Goal: Information Seeking & Learning: Learn about a topic

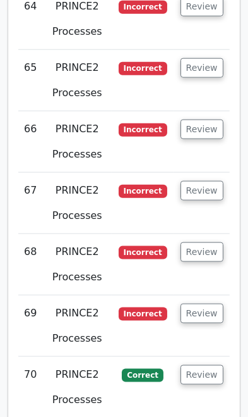
scroll to position [6251, 0]
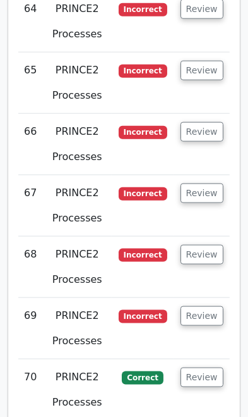
click at [209, 367] on button "Review" at bounding box center [202, 377] width 43 height 20
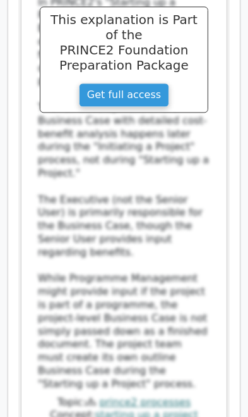
scroll to position [7088, 0]
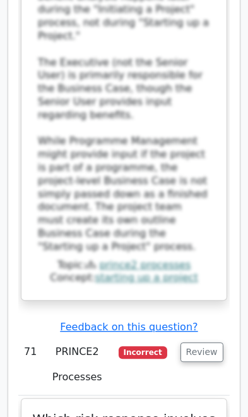
scroll to position [7225, 0]
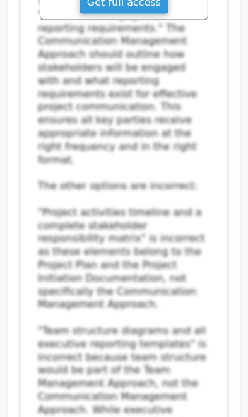
scroll to position [9106, 0]
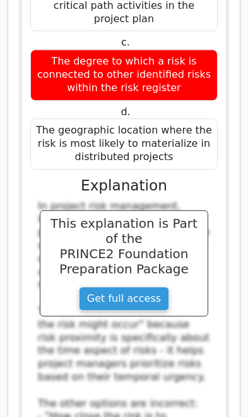
scroll to position [10021, 0]
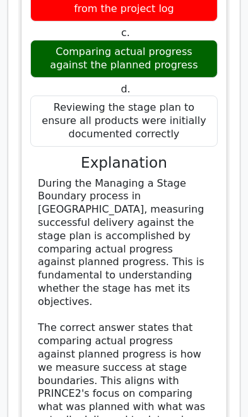
scroll to position [11053, 0]
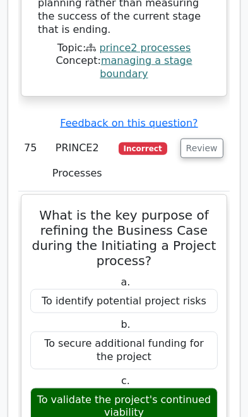
scroll to position [11767, 0]
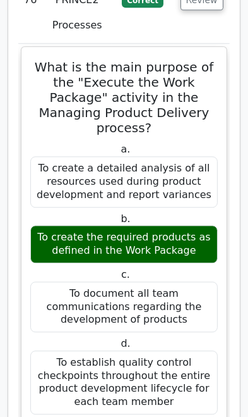
scroll to position [12733, 0]
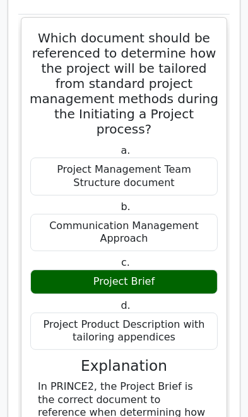
scroll to position [13817, 0]
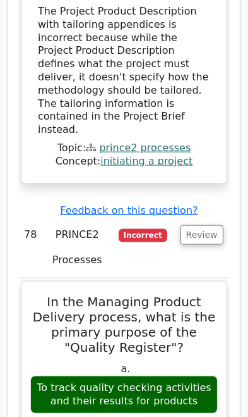
scroll to position [14640, 0]
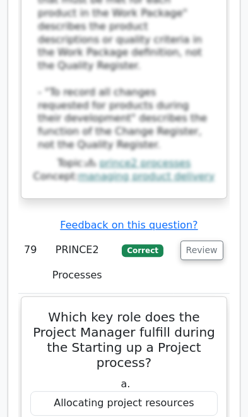
scroll to position [15606, 0]
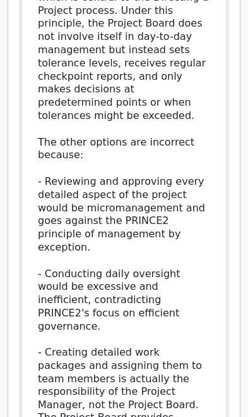
scroll to position [17395, 0]
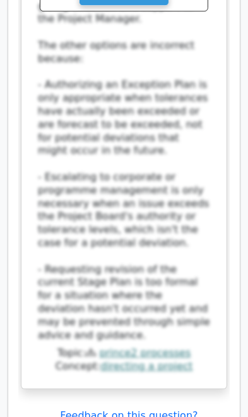
scroll to position [18466, 0]
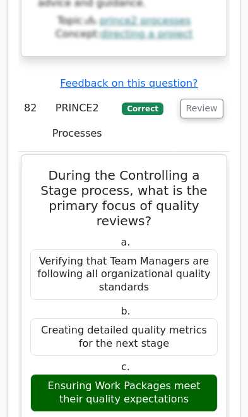
scroll to position [18813, 0]
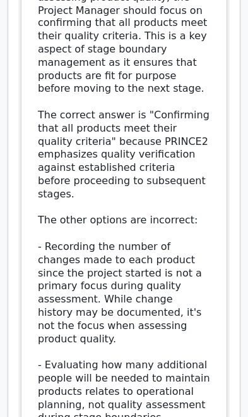
scroll to position [20493, 0]
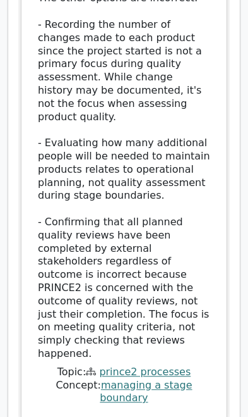
scroll to position [20713, 0]
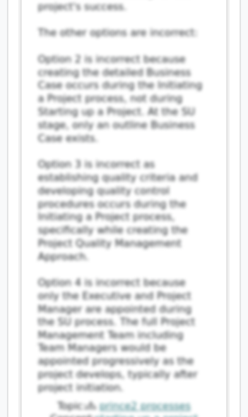
scroll to position [23113, 0]
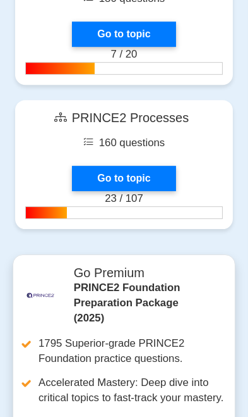
scroll to position [2188, 0]
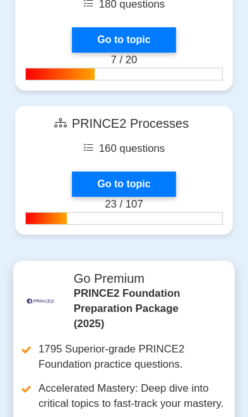
click at [113, 183] on link "Go to topic" at bounding box center [124, 183] width 104 height 25
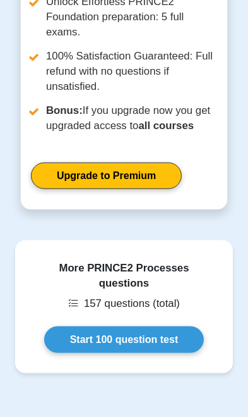
scroll to position [854, 0]
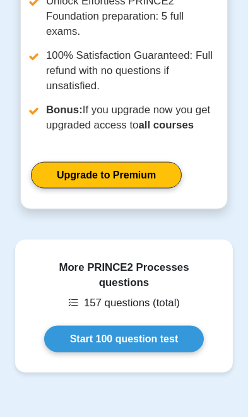
click at [84, 330] on link "Start 100 question test" at bounding box center [124, 339] width 161 height 27
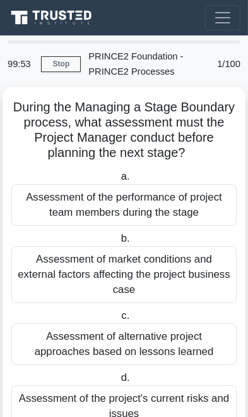
click at [49, 210] on div "Assessment of the performance of project team members during the stage" at bounding box center [124, 205] width 226 height 42
click at [118, 181] on input "a. Assessment of the performance of project team members during the stage" at bounding box center [118, 177] width 0 height 8
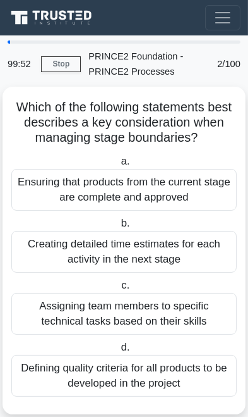
click at [39, 193] on div "Ensuring that products from the current stage are complete and approved" at bounding box center [124, 190] width 226 height 42
click at [118, 166] on input "a. Ensuring that products from the current stage are complete and approved" at bounding box center [118, 161] width 0 height 8
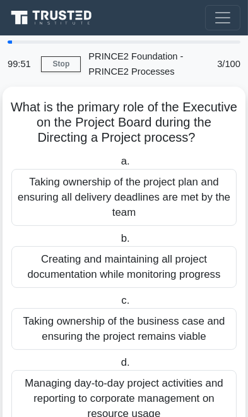
click at [40, 200] on div "Taking ownership of the project plan and ensuring all delivery deadlines are me…" at bounding box center [124, 197] width 226 height 57
click at [118, 166] on input "a. Taking ownership of the project plan and ensuring all delivery deadlines are…" at bounding box center [118, 161] width 0 height 8
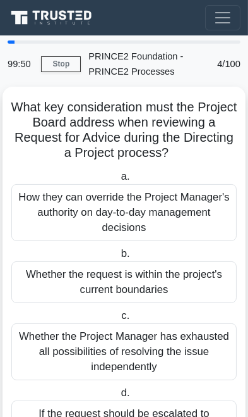
click at [42, 211] on div "How they can override the Project Manager's authority on day-to-day management …" at bounding box center [124, 212] width 226 height 57
click at [118, 181] on input "a. How they can override the Project Manager's authority on day-to-day manageme…" at bounding box center [118, 177] width 0 height 8
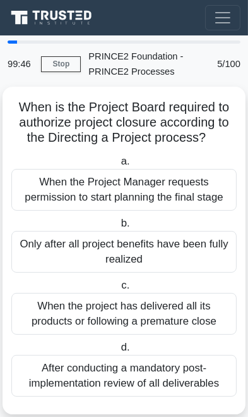
click at [38, 193] on div "When the Project Manager requests permission to start planning the final stage" at bounding box center [124, 190] width 226 height 42
click at [118, 166] on input "a. When the Project Manager requests permission to start planning the final sta…" at bounding box center [118, 161] width 0 height 8
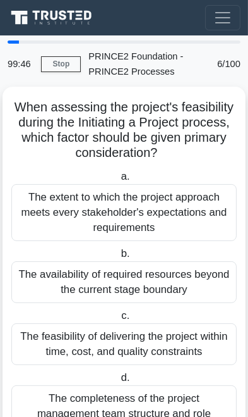
click at [49, 221] on div "The extent to which the project approach meets every stakeholder's expectations…" at bounding box center [124, 212] width 226 height 57
click at [118, 181] on input "a. The extent to which the project approach meets every stakeholder's expectati…" at bounding box center [118, 177] width 0 height 8
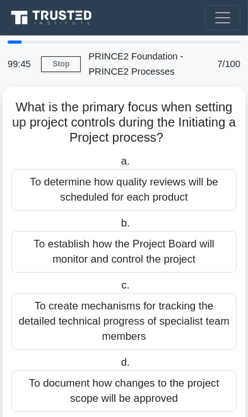
click at [39, 199] on div "To determine how quality reviews will be scheduled for each product" at bounding box center [124, 190] width 226 height 42
click at [118, 166] on input "a. To determine how quality reviews will be scheduled for each product" at bounding box center [118, 161] width 0 height 8
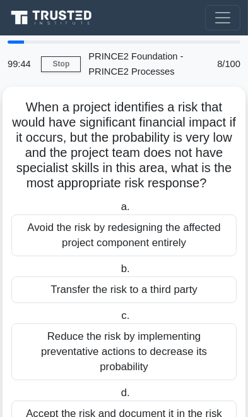
click at [52, 236] on div "Avoid the risk by redesigning the affected project component entirely" at bounding box center [124, 235] width 226 height 42
click at [118, 211] on input "a. Avoid the risk by redesigning the affected project component entirely" at bounding box center [118, 207] width 0 height 8
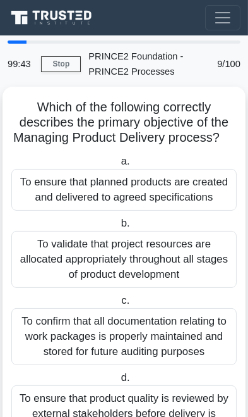
click at [44, 202] on div "To ensure that planned products are created and delivered to agreed specificati…" at bounding box center [124, 190] width 226 height 42
click at [118, 166] on input "a. To ensure that planned products are created and delivered to agreed specific…" at bounding box center [118, 161] width 0 height 8
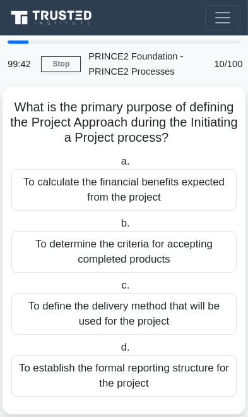
click at [47, 206] on div "To calculate the financial benefits expected from the project" at bounding box center [124, 190] width 226 height 42
click at [118, 166] on input "a. To calculate the financial benefits expected from the project" at bounding box center [118, 161] width 0 height 8
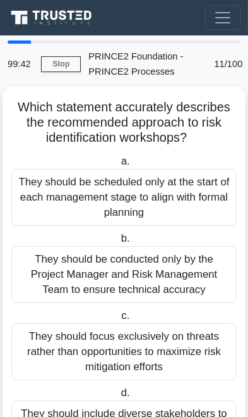
click at [46, 210] on div "They should be scheduled only at the start of each management stage to align wi…" at bounding box center [124, 197] width 226 height 57
click at [118, 166] on input "a. They should be scheduled only at the start of each management stage to align…" at bounding box center [118, 161] width 0 height 8
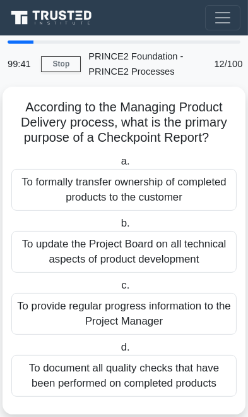
click at [46, 204] on div "To formally transfer ownership of completed products to the customer" at bounding box center [124, 190] width 226 height 42
click at [118, 166] on input "a. To formally transfer ownership of completed products to the customer" at bounding box center [118, 161] width 0 height 8
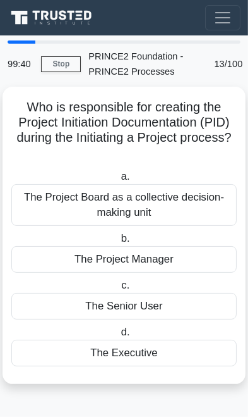
click at [46, 207] on div "The Project Board as a collective decision-making unit" at bounding box center [124, 205] width 226 height 42
click at [118, 181] on input "a. The Project Board as a collective decision-making unit" at bounding box center [118, 177] width 0 height 8
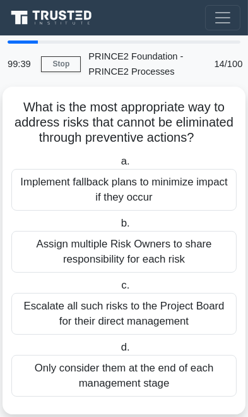
click at [43, 204] on div "Implement fallback plans to minimize impact if they occur" at bounding box center [124, 190] width 226 height 42
click at [118, 166] on input "a. Implement fallback plans to minimize impact if they occur" at bounding box center [118, 161] width 0 height 8
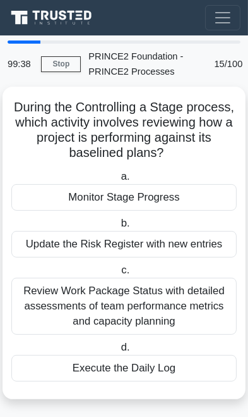
click at [43, 200] on div "Monitor Stage Progress" at bounding box center [124, 197] width 226 height 27
click at [118, 181] on input "a. Monitor Stage Progress" at bounding box center [118, 177] width 0 height 8
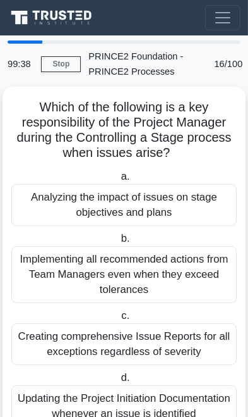
click at [47, 207] on div "Analyzing the impact of issues on stage objectives and plans" at bounding box center [124, 205] width 226 height 42
click at [118, 181] on input "a. Analyzing the impact of issues on stage objectives and plans" at bounding box center [118, 177] width 0 height 8
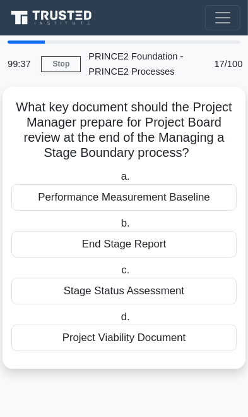
click at [47, 207] on div "Performance Measurement Baseline" at bounding box center [124, 197] width 226 height 27
click at [118, 181] on input "a. Performance Measurement Baseline" at bounding box center [118, 177] width 0 height 8
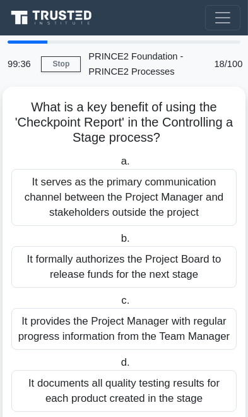
click at [46, 203] on div "It serves as the primary communication channel between the Project Manager and …" at bounding box center [124, 197] width 226 height 57
click at [118, 166] on input "a. It serves as the primary communication channel between the Project Manager a…" at bounding box center [118, 161] width 0 height 8
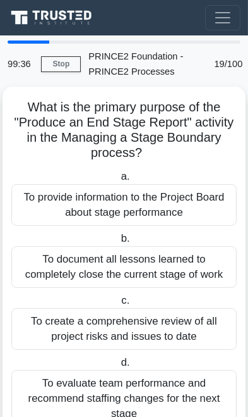
click at [44, 197] on div "To provide information to the Project Board about stage performance" at bounding box center [124, 205] width 226 height 42
click at [118, 181] on input "a. To provide information to the Project Board about stage performance" at bounding box center [118, 177] width 0 height 8
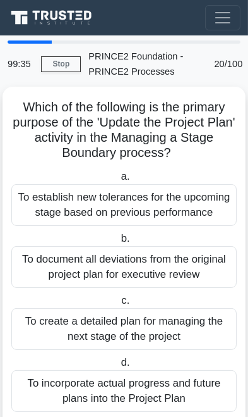
click at [47, 203] on div "To establish new tolerances for the upcoming stage based on previous performance" at bounding box center [124, 205] width 226 height 42
click at [118, 181] on input "a. To establish new tolerances for the upcoming stage based on previous perform…" at bounding box center [118, 177] width 0 height 8
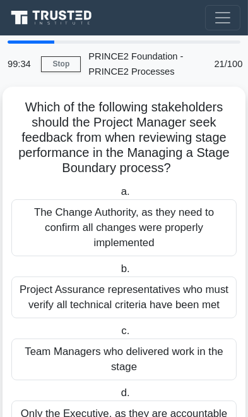
click at [45, 200] on div "The Change Authority, as they need to confirm all changes were properly impleme…" at bounding box center [124, 227] width 226 height 57
click at [118, 196] on input "a. The Change Authority, as they need to confirm all changes were properly impl…" at bounding box center [118, 192] width 0 height 8
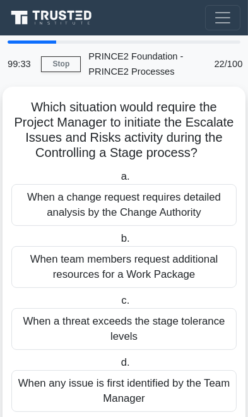
click at [46, 199] on div "When a change request requires detailed analysis by the Change Authority" at bounding box center [124, 205] width 226 height 42
click at [118, 181] on input "a. When a change request requires detailed analysis by the Change Authority" at bounding box center [118, 177] width 0 height 8
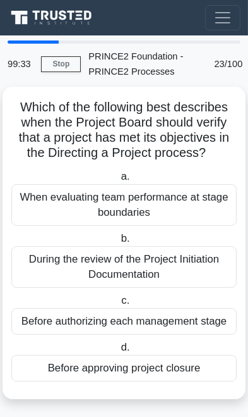
click at [47, 201] on div "When evaluating team performance at stage boundaries" at bounding box center [124, 205] width 226 height 42
click at [118, 181] on input "a. When evaluating team performance at stage boundaries" at bounding box center [118, 177] width 0 height 8
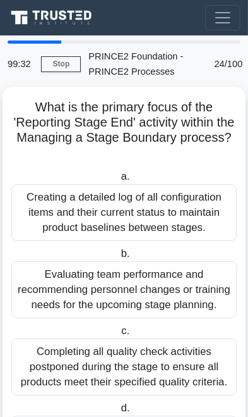
click at [46, 199] on div "Creating a detailed log of all configuration items and their current status to …" at bounding box center [124, 212] width 226 height 57
click at [118, 181] on input "a. Creating a detailed log of all configuration items and their current status …" at bounding box center [118, 177] width 0 height 8
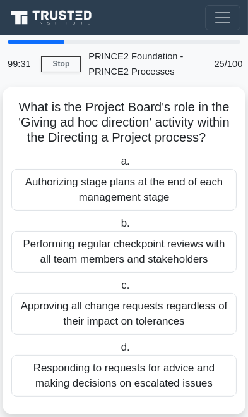
click at [49, 201] on div "Authorizing stage plans at the end of each management stage" at bounding box center [124, 190] width 226 height 42
click at [118, 166] on input "a. Authorizing stage plans at the end of each management stage" at bounding box center [118, 161] width 0 height 8
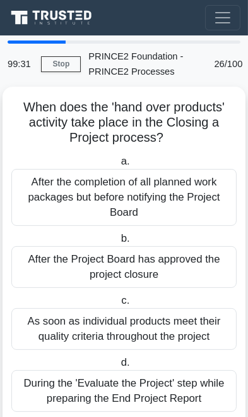
click at [47, 199] on div "After the completion of all planned work packages but before notifying the Proj…" at bounding box center [124, 197] width 226 height 57
click at [118, 166] on input "a. After the completion of all planned work packages but before notifying the P…" at bounding box center [118, 161] width 0 height 8
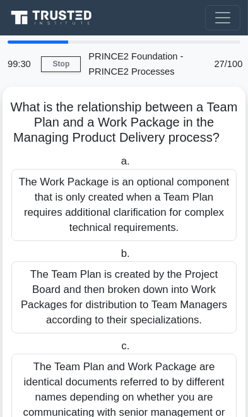
click at [46, 197] on div "The Work Package is an optional component that is only created when a Team Plan…" at bounding box center [124, 205] width 226 height 72
click at [118, 166] on input "a. The Work Package is an optional component that is only created when a Team P…" at bounding box center [118, 161] width 0 height 8
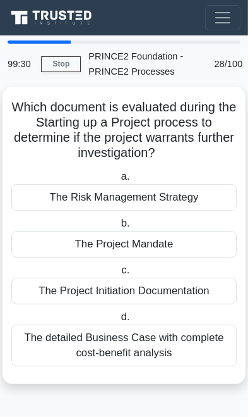
click at [47, 200] on div "The Risk Management Strategy" at bounding box center [124, 197] width 226 height 27
click at [118, 181] on input "a. The Risk Management Strategy" at bounding box center [118, 177] width 0 height 8
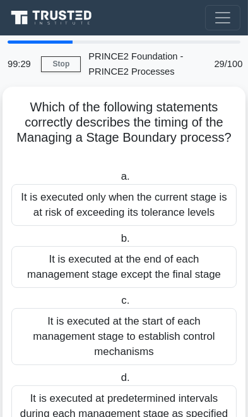
click at [49, 203] on div "It is executed only when the current stage is at risk of exceeding its toleranc…" at bounding box center [124, 205] width 226 height 42
click at [118, 181] on input "a. It is executed only when the current stage is at risk of exceeding its toler…" at bounding box center [118, 177] width 0 height 8
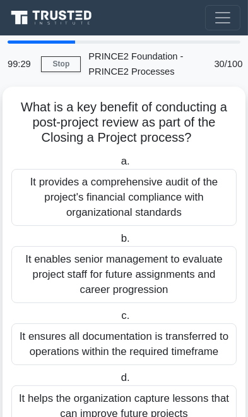
click at [45, 195] on div "It provides a comprehensive audit of the project's financial compliance with or…" at bounding box center [124, 197] width 226 height 57
click at [118, 166] on input "a. It provides a comprehensive audit of the project's financial compliance with…" at bounding box center [118, 161] width 0 height 8
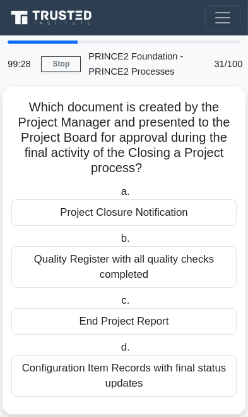
click at [47, 195] on label "a. Project Closure Notification" at bounding box center [124, 205] width 226 height 42
click at [118, 195] on input "a. Project Closure Notification" at bounding box center [118, 192] width 0 height 8
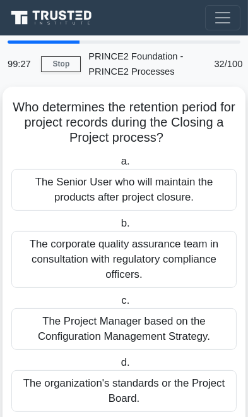
click at [44, 193] on div "The Senior User who will maintain the products after project closure." at bounding box center [124, 190] width 226 height 42
click at [118, 166] on input "a. The Senior User who will maintain the products after project closure." at bounding box center [118, 161] width 0 height 8
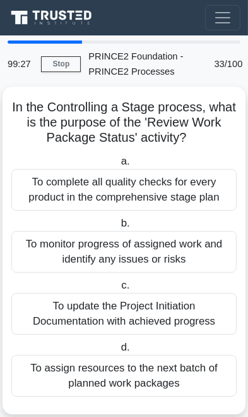
click at [44, 193] on div "To complete all quality checks for every product in the comprehensive stage plan" at bounding box center [124, 190] width 226 height 42
click at [118, 166] on input "a. To complete all quality checks for every product in the comprehensive stage …" at bounding box center [118, 161] width 0 height 8
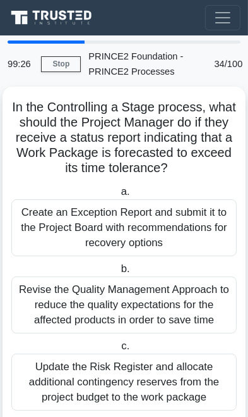
click at [46, 192] on label "a. Create an Exception Report and submit it to the Project Board with recommend…" at bounding box center [124, 220] width 226 height 72
click at [118, 192] on input "a. Create an Exception Report and submit it to the Project Board with recommend…" at bounding box center [118, 192] width 0 height 8
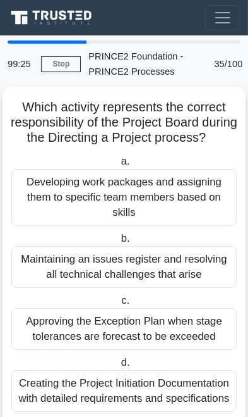
click at [46, 196] on div "Developing work packages and assigning them to specific team members based on s…" at bounding box center [124, 197] width 226 height 57
click at [118, 166] on input "a. Developing work packages and assigning them to specific team members based o…" at bounding box center [118, 161] width 0 height 8
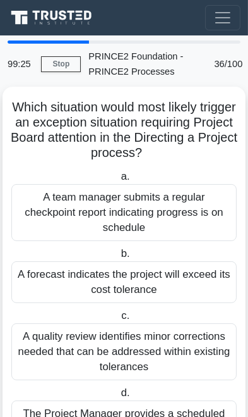
click at [46, 193] on div "A team manager submits a regular checkpoint report indicating progress is on sc…" at bounding box center [124, 212] width 226 height 57
click at [118, 181] on input "a. A team manager submits a regular checkpoint report indicating progress is on…" at bounding box center [118, 177] width 0 height 8
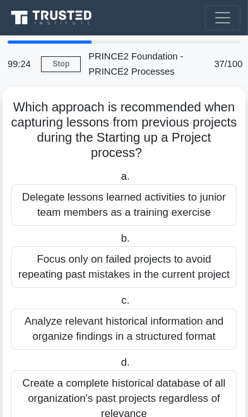
click at [47, 199] on div "Delegate lessons learned activities to junior team members as a training exerci…" at bounding box center [124, 205] width 226 height 42
click at [118, 181] on input "a. Delegate lessons learned activities to junior team members as a training exe…" at bounding box center [118, 177] width 0 height 8
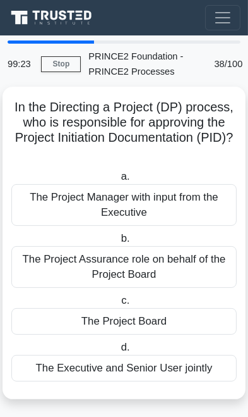
click at [44, 190] on div "The Project Manager with input from the Executive" at bounding box center [124, 205] width 226 height 42
click at [118, 181] on input "a. The Project Manager with input from the Executive" at bounding box center [118, 177] width 0 height 8
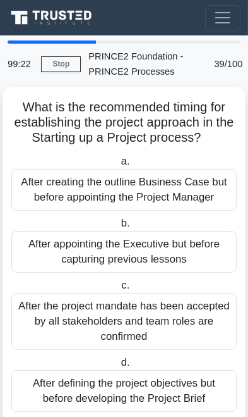
click at [50, 199] on div "After creating the outline Business Case but before appointing the Project Mana…" at bounding box center [124, 190] width 226 height 42
click at [118, 166] on input "a. After creating the outline Business Case but before appointing the Project M…" at bounding box center [118, 161] width 0 height 8
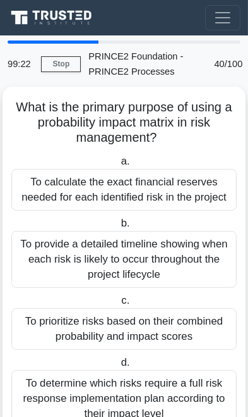
click at [48, 198] on div "To calculate the exact financial reserves needed for each identified risk in th…" at bounding box center [124, 190] width 226 height 42
click at [118, 166] on input "a. To calculate the exact financial reserves needed for each identified risk in…" at bounding box center [118, 161] width 0 height 8
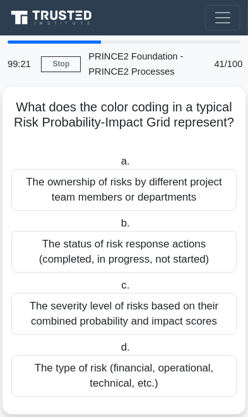
click at [48, 195] on div "The ownership of risks by different project team members or departments" at bounding box center [124, 190] width 226 height 42
click at [118, 166] on input "a. The ownership of risks by different project team members or departments" at bounding box center [118, 161] width 0 height 8
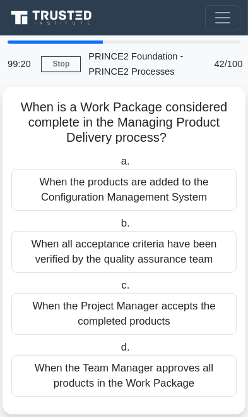
click at [46, 192] on div "When the products are added to the Configuration Management System" at bounding box center [124, 190] width 226 height 42
click at [118, 166] on input "a. When the products are added to the Configuration Management System" at bounding box center [118, 161] width 0 height 8
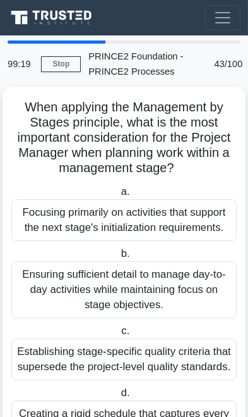
click at [48, 196] on label "a. Focusing primarily on activities that support the next stage's initializatio…" at bounding box center [124, 212] width 226 height 57
click at [118, 196] on input "a. Focusing primarily on activities that support the next stage's initializatio…" at bounding box center [118, 192] width 0 height 8
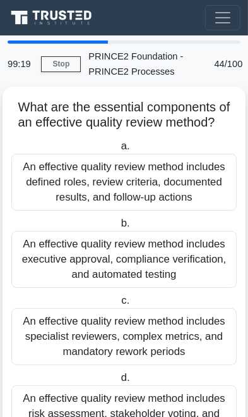
click at [51, 197] on div "An effective quality review method includes defined roles, review criteria, doc…" at bounding box center [124, 182] width 226 height 57
click at [118, 150] on input "a. An effective quality review method includes defined roles, review criteria, …" at bounding box center [118, 146] width 0 height 8
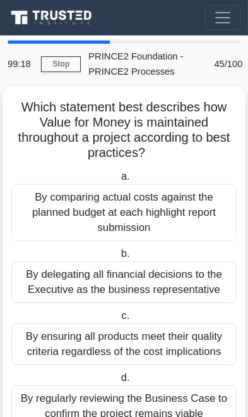
click at [51, 197] on div "By comparing actual costs against the planned budget at each highlight report s…" at bounding box center [124, 212] width 226 height 57
click at [118, 181] on input "a. By comparing actual costs against the planned budget at each highlight repor…" at bounding box center [118, 177] width 0 height 8
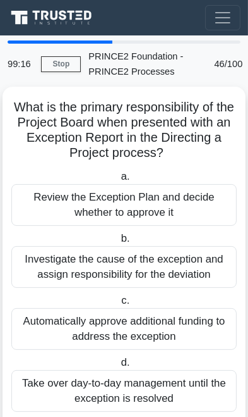
click at [177, 391] on div "Take over day-to-day management until the exception is resolved" at bounding box center [124, 391] width 226 height 42
click at [118, 367] on input "d. Take over day-to-day management until the exception is resolved" at bounding box center [118, 363] width 0 height 8
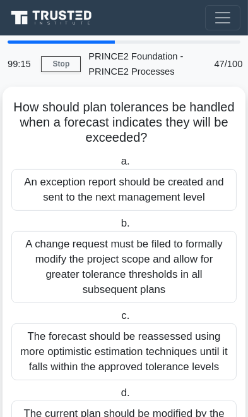
click at [118, 397] on input "d. The current plan should be modified by the Project Manager to accommodate th…" at bounding box center [118, 393] width 0 height 8
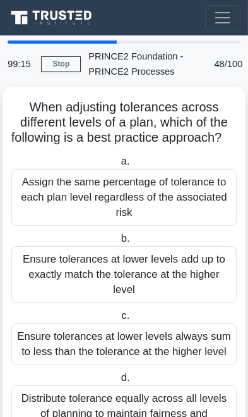
click at [178, 416] on div "Distribute tolerance equally across all levels of planning to maintain fairness…" at bounding box center [124, 413] width 226 height 57
click at [118, 382] on input "d. Distribute tolerance equally across all levels of planning to maintain fairn…" at bounding box center [118, 378] width 0 height 8
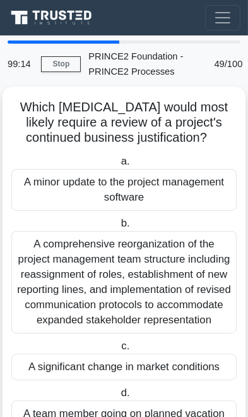
click at [173, 416] on div "A team member going on planned vacation" at bounding box center [124, 413] width 226 height 27
click at [118, 397] on input "d. A team member going on planned vacation" at bounding box center [118, 393] width 0 height 8
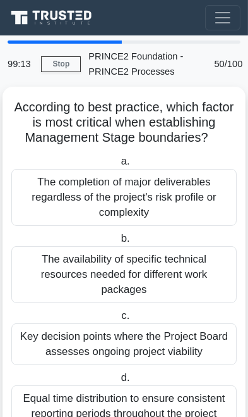
click at [169, 416] on div "Equal time distribution to ensure consistent reporting periods throughout the p…" at bounding box center [124, 413] width 226 height 57
click at [118, 382] on input "d. Equal time distribution to ensure consistent reporting periods throughout th…" at bounding box center [118, 378] width 0 height 8
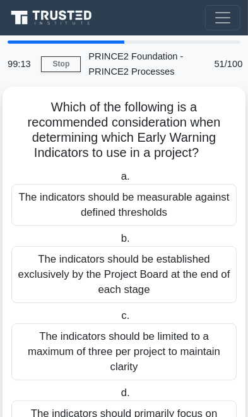
click at [118, 397] on input "d. The indicators should primarily focus on budget issues rather than schedule …" at bounding box center [118, 393] width 0 height 8
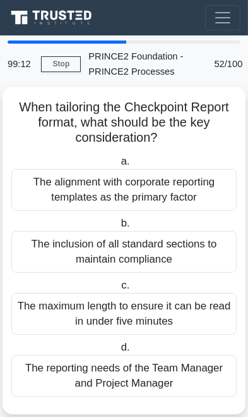
click at [171, 416] on div "When tailoring the Checkpoint Report format, what should be the key considerati…" at bounding box center [124, 258] width 243 height 343
click at [178, 379] on div "The reporting needs of the Team Manager and Project Manager" at bounding box center [124, 376] width 226 height 42
click at [118, 352] on input "d. The reporting needs of the Team Manager and Project Manager" at bounding box center [118, 347] width 0 height 8
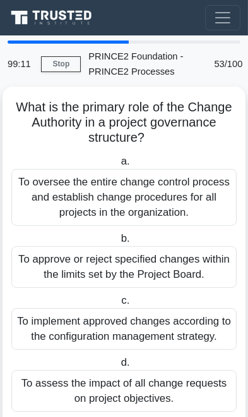
click at [173, 373] on div "To assess the impact of all change requests on project objectives." at bounding box center [124, 391] width 226 height 42
click at [118, 367] on input "d. To assess the impact of all change requests on project objectives." at bounding box center [118, 363] width 0 height 8
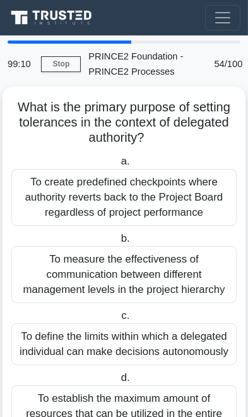
click at [177, 381] on label "d. To establish the maximum amount of resources that can be utilized in the ent…" at bounding box center [124, 406] width 226 height 72
click at [118, 381] on input "d. To establish the maximum amount of resources that can be utilized in the ent…" at bounding box center [118, 378] width 0 height 8
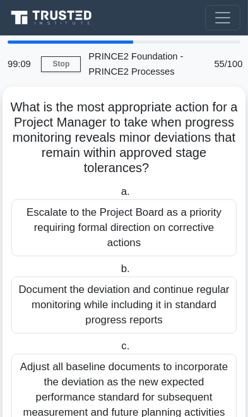
click at [178, 376] on div "Adjust all baseline documents to incorporate the deviation as the new expected …" at bounding box center [124, 389] width 226 height 72
click at [119, 350] on input "c. Adjust all baseline documents to incorporate the deviation as the new expect…" at bounding box center [119, 346] width 0 height 8
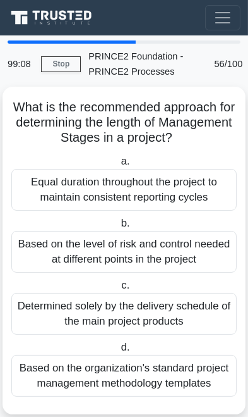
click at [180, 367] on div "Based on the organization's standard project management methodology templates" at bounding box center [124, 376] width 226 height 42
click at [118, 352] on input "d. Based on the organization's standard project management methodology templates" at bounding box center [118, 347] width 0 height 8
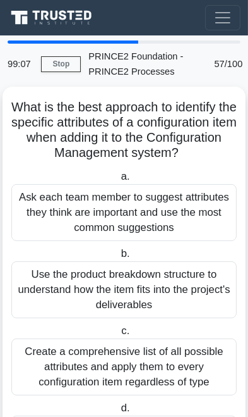
click at [175, 380] on div "Create a comprehensive list of all possible attributes and apply them to every …" at bounding box center [124, 366] width 226 height 57
click at [119, 335] on input "c. Create a comprehensive list of all possible attributes and apply them to eve…" at bounding box center [119, 331] width 0 height 8
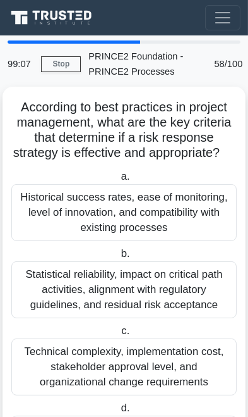
click at [173, 385] on div "Technical complexity, implementation cost, stakeholder approval level, and orga…" at bounding box center [124, 366] width 226 height 57
click at [119, 335] on input "c. Technical complexity, implementation cost, stakeholder approval level, and o…" at bounding box center [119, 331] width 0 height 8
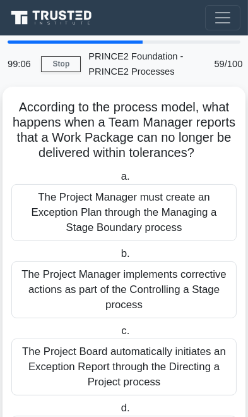
click at [118, 407] on input "d. The project enters the Managing Product Delivery process to reallocate resou…" at bounding box center [118, 408] width 0 height 8
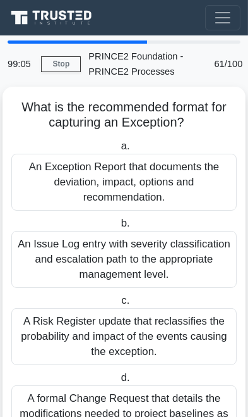
click at [173, 388] on div "A formal Change Request that details the modifications needed to project baseli…" at bounding box center [124, 413] width 226 height 57
click at [118, 382] on input "d. A formal Change Request that details the modifications needed to project bas…" at bounding box center [118, 378] width 0 height 8
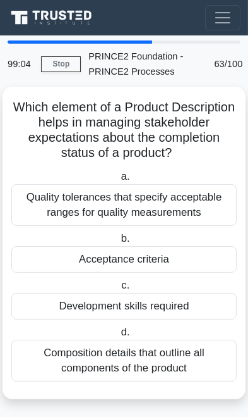
click at [161, 396] on div "Which element of a Product Description helps in managing stakeholder expectatio…" at bounding box center [124, 243] width 243 height 312
click at [178, 359] on div "Composition details that outline all components of the product" at bounding box center [124, 361] width 226 height 42
click at [118, 336] on input "d. Composition details that outline all components of the product" at bounding box center [118, 332] width 0 height 8
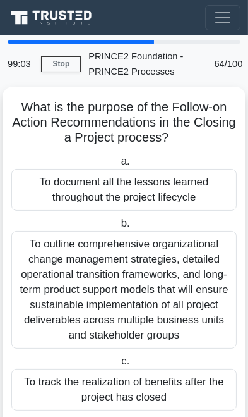
click at [170, 378] on div "To track the realization of benefits after the project has closed" at bounding box center [124, 390] width 226 height 42
click at [119, 365] on input "c. To track the realization of benefits after the project has closed" at bounding box center [119, 361] width 0 height 8
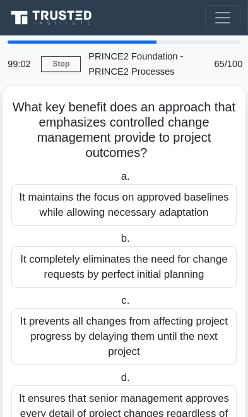
click at [171, 390] on div "It ensures that senior management approves every detail of project changes rega…" at bounding box center [124, 413] width 226 height 57
click at [118, 382] on input "d. It ensures that senior management approves every detail of project changes r…" at bounding box center [118, 378] width 0 height 8
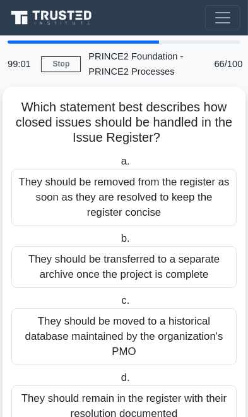
click at [165, 396] on div "They should remain in the register with their resolution documented" at bounding box center [124, 406] width 226 height 42
click at [118, 382] on input "d. They should remain in the register with their resolution documented" at bounding box center [118, 378] width 0 height 8
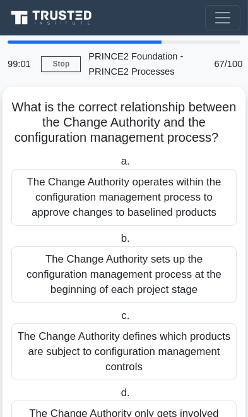
click at [164, 388] on label "d. The Change Authority only gets involved when configuration items have defect…" at bounding box center [124, 421] width 226 height 72
click at [118, 389] on input "d. The Change Authority only gets involved when configuration items have defect…" at bounding box center [118, 393] width 0 height 8
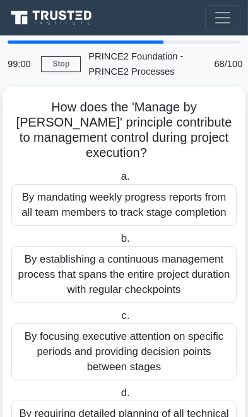
click at [172, 385] on label "d. By requiring detailed planning of all technical stages before the project be…" at bounding box center [124, 413] width 226 height 57
click at [118, 389] on input "d. By requiring detailed planning of all technical stages before the project be…" at bounding box center [118, 393] width 0 height 8
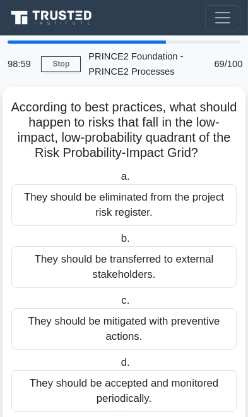
click at [174, 371] on div "They should be accepted and monitored periodically." at bounding box center [124, 391] width 226 height 42
click at [118, 367] on input "d. They should be accepted and monitored periodically." at bounding box center [118, 363] width 0 height 8
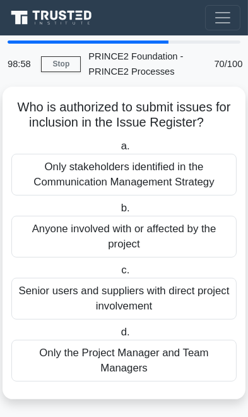
click at [174, 377] on div "Only the Project Manager and Team Managers" at bounding box center [124, 361] width 226 height 42
click at [118, 336] on input "d. Only the Project Manager and Team Managers" at bounding box center [118, 332] width 0 height 8
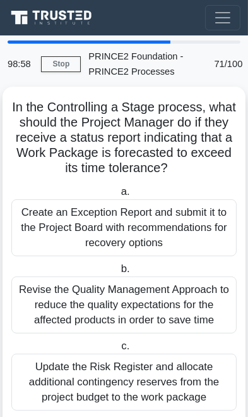
click at [175, 367] on div "Update the Risk Register and allocate additional contingency reserves from the …" at bounding box center [124, 381] width 226 height 57
click at [119, 350] on input "c. Update the Risk Register and allocate additional contingency reserves from t…" at bounding box center [119, 346] width 0 height 8
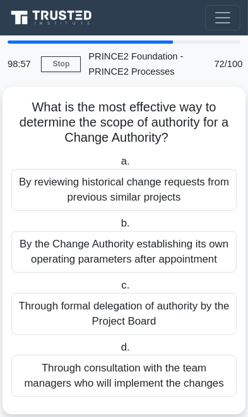
click at [164, 405] on div "What is the most effective way to determine the scope of authority for a Change…" at bounding box center [124, 250] width 233 height 317
click at [176, 368] on div "Through consultation with the team managers who will implement the changes" at bounding box center [124, 376] width 226 height 42
click at [118, 352] on input "d. Through consultation with the team managers who will implement the changes" at bounding box center [118, 347] width 0 height 8
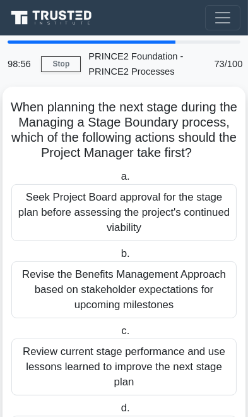
click at [118, 404] on input "d. Create a detailed list of all products to be delivered in the next stage reg…" at bounding box center [118, 408] width 0 height 8
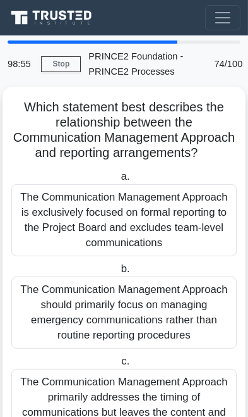
click at [166, 386] on div "The Communication Management Approach primarily addresses the timing of communi…" at bounding box center [124, 412] width 226 height 87
click at [119, 365] on input "c. The Communication Management Approach primarily addresses the timing of comm…" at bounding box center [119, 361] width 0 height 8
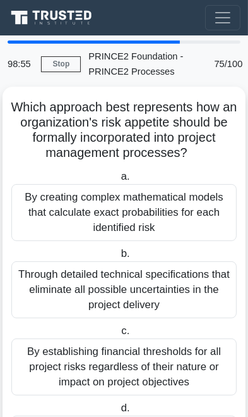
click at [163, 389] on div "By establishing financial thresholds for all project risks regardless of their …" at bounding box center [124, 366] width 226 height 57
click at [119, 335] on input "c. By establishing financial thresholds for all project risks regardless of the…" at bounding box center [119, 331] width 0 height 8
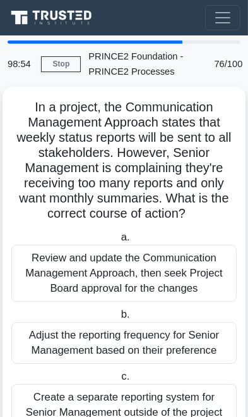
click at [165, 391] on div "Create a separate reporting system for Senior Management outside of the project…" at bounding box center [124, 412] width 226 height 57
click at [119, 381] on input "c. Create a separate reporting system for Senior Management outside of the proj…" at bounding box center [119, 376] width 0 height 8
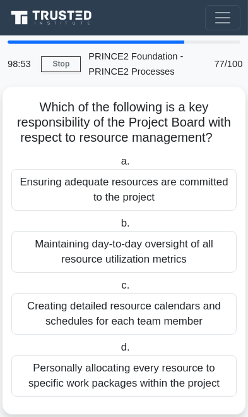
click at [160, 390] on div "Personally allocating every resource to specific work packages within the proje…" at bounding box center [124, 376] width 226 height 42
click at [118, 352] on input "d. Personally allocating every resource to specific work packages within the pr…" at bounding box center [118, 347] width 0 height 8
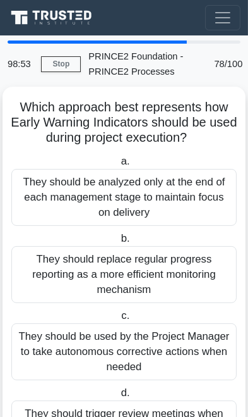
click at [165, 387] on label "d. They should trigger review meetings when predefined thresholds are reached" at bounding box center [124, 413] width 226 height 57
click at [118, 389] on input "d. They should trigger review meetings when predefined thresholds are reached" at bounding box center [118, 393] width 0 height 8
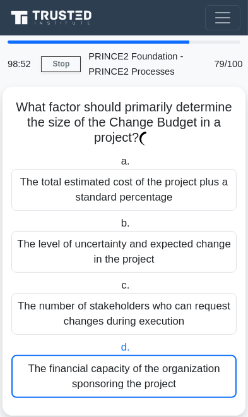
click at [168, 388] on div "The financial capacity of the organization sponsoring the project" at bounding box center [124, 376] width 226 height 43
click at [118, 352] on input "d. The financial capacity of the organization sponsoring the project" at bounding box center [118, 347] width 0 height 8
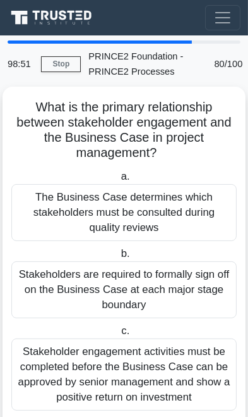
click at [169, 383] on div "Stakeholder engagement activities must be completed before the Business Case ca…" at bounding box center [124, 374] width 226 height 72
click at [119, 335] on input "c. Stakeholder engagement activities must be completed before the Business Case…" at bounding box center [119, 331] width 0 height 8
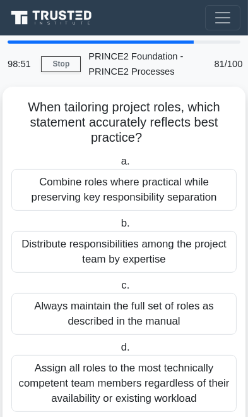
click at [169, 388] on div "Assign all roles to the most technically competent team members regardless of t…" at bounding box center [124, 383] width 226 height 57
click at [118, 352] on input "d. Assign all roles to the most technically competent team members regardless o…" at bounding box center [118, 347] width 0 height 8
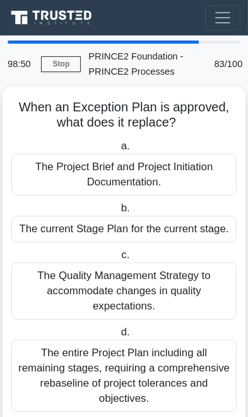
click at [167, 395] on div "The entire Project Plan including all remaining stages, requiring a comprehensi…" at bounding box center [124, 376] width 226 height 72
click at [118, 336] on input "d. The entire Project Plan including all remaining stages, requiring a comprehe…" at bounding box center [118, 332] width 0 height 8
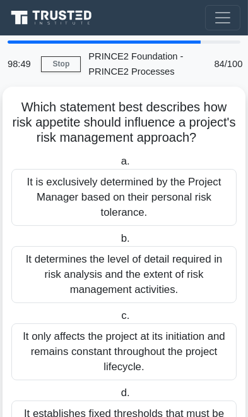
click at [118, 397] on input "d. It establishes fixed thresholds that must be applied uniformly across all pr…" at bounding box center [118, 393] width 0 height 8
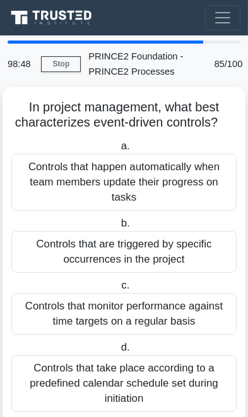
click at [166, 402] on div "Controls that take place according to a predefined calendar schedule set during…" at bounding box center [124, 383] width 226 height 57
click at [118, 352] on input "d. Controls that take place according to a predefined calendar schedule set dur…" at bounding box center [118, 347] width 0 height 8
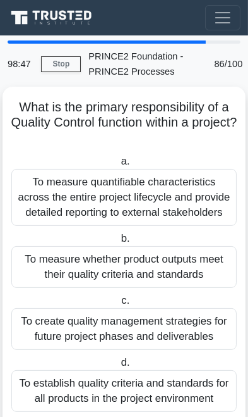
click at [164, 403] on div "To establish quality criteria and standards for all products in the project env…" at bounding box center [124, 391] width 226 height 42
click at [118, 367] on input "d. To establish quality criteria and standards for all products in the project …" at bounding box center [118, 363] width 0 height 8
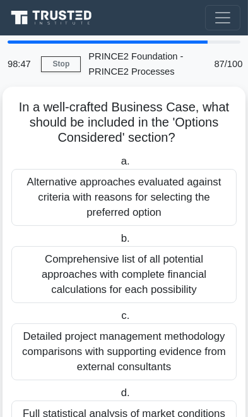
click at [118, 397] on input "d. Full statistical analysis of market conditions affecting each option with pr…" at bounding box center [118, 393] width 0 height 8
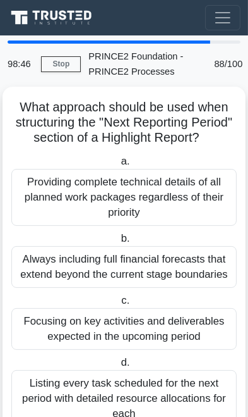
click at [168, 405] on div "Listing every task scheduled for the next period with detailed resource allocat…" at bounding box center [124, 398] width 226 height 57
click at [118, 367] on input "d. Listing every task scheduled for the next period with detailed resource allo…" at bounding box center [118, 363] width 0 height 8
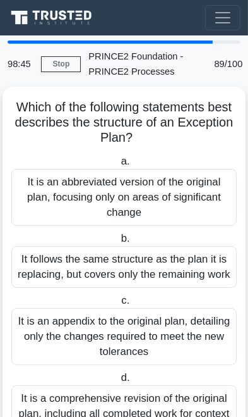
click at [169, 407] on div "It is a comprehensive revision of the original plan, including all completed wo…" at bounding box center [124, 406] width 226 height 42
click at [118, 382] on input "d. It is a comprehensive revision of the original plan, including all completed…" at bounding box center [118, 378] width 0 height 8
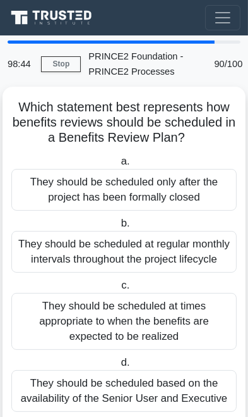
click at [167, 400] on div "They should be scheduled based on the availability of the Senior User and Execu…" at bounding box center [124, 391] width 226 height 42
click at [118, 367] on input "d. They should be scheduled based on the availability of the Senior User and Ex…" at bounding box center [118, 363] width 0 height 8
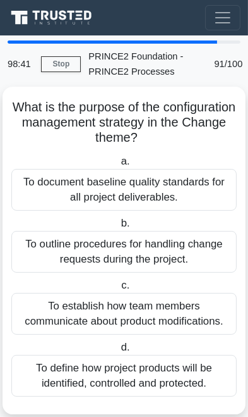
click at [58, 60] on link "Stop" at bounding box center [61, 64] width 40 height 16
click at [182, 380] on div "To define how project products will be identified, controlled and protected." at bounding box center [124, 376] width 226 height 42
click at [118, 352] on input "d. To define how project products will be identified, controlled and protected." at bounding box center [118, 347] width 0 height 8
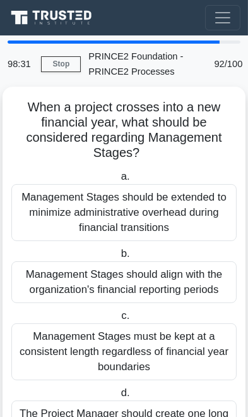
click at [55, 63] on link "Stop" at bounding box center [61, 64] width 40 height 16
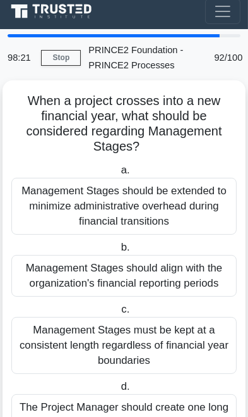
scroll to position [6, 0]
click at [55, 58] on link "Stop" at bounding box center [61, 58] width 40 height 16
click at [63, 58] on link "Stop" at bounding box center [61, 58] width 40 height 16
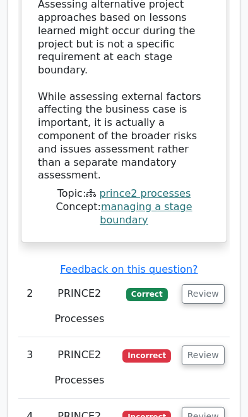
scroll to position [2601, 0]
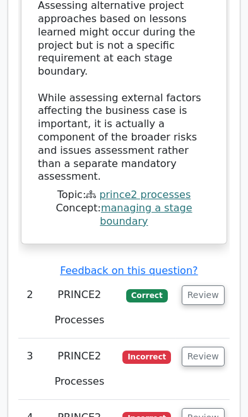
click at [207, 285] on button "Review" at bounding box center [203, 295] width 43 height 20
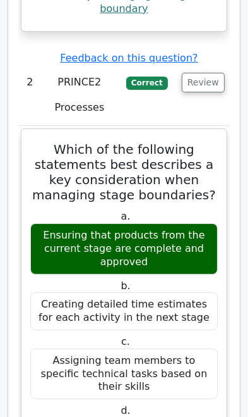
scroll to position [2805, 0]
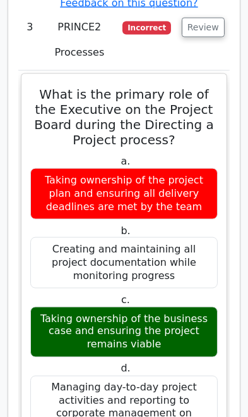
scroll to position [3781, 0]
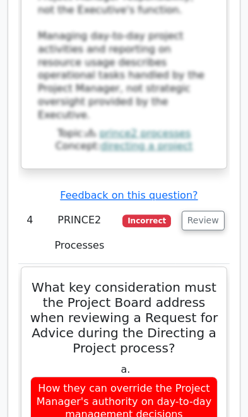
scroll to position [4759, 0]
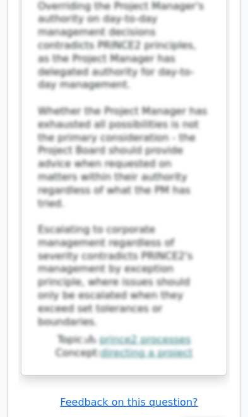
scroll to position [5579, 0]
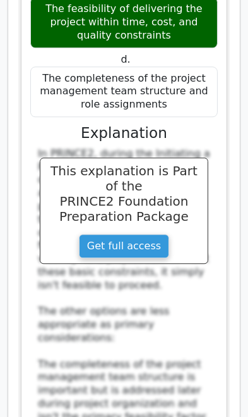
scroll to position [7399, 0]
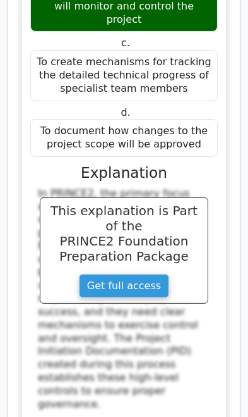
scroll to position [8317, 0]
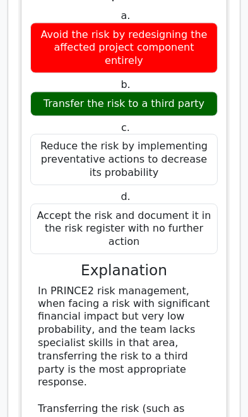
scroll to position [9261, 0]
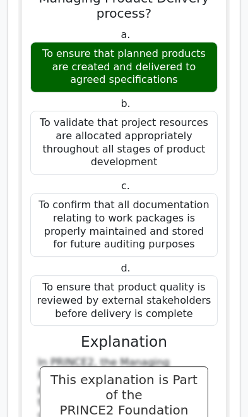
scroll to position [10223, 0]
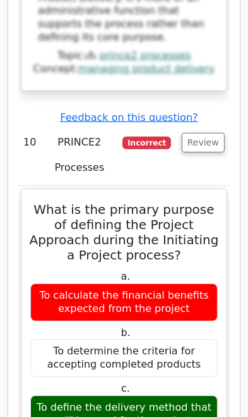
scroll to position [11213, 0]
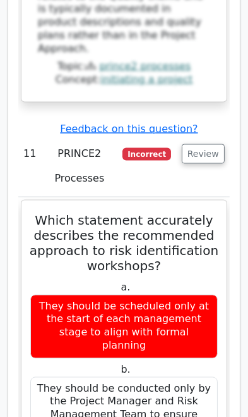
scroll to position [12135, 0]
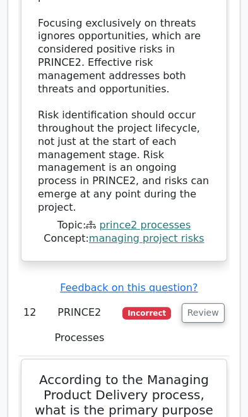
scroll to position [13017, 0]
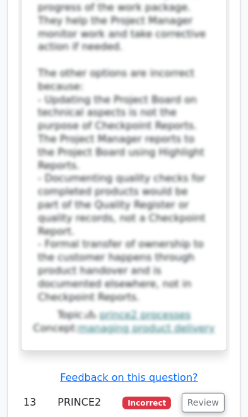
scroll to position [13921, 0]
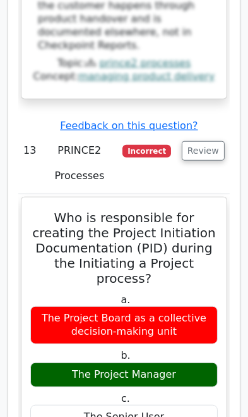
scroll to position [14133, 0]
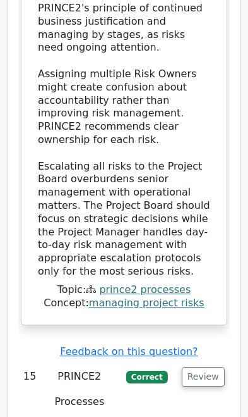
scroll to position [15816, 0]
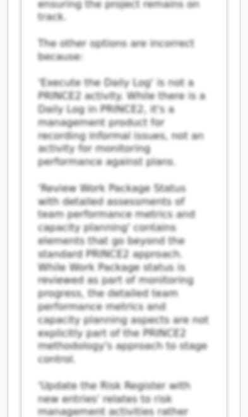
scroll to position [16698, 0]
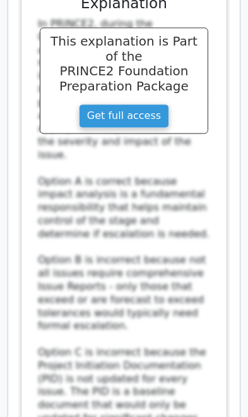
scroll to position [17710, 0]
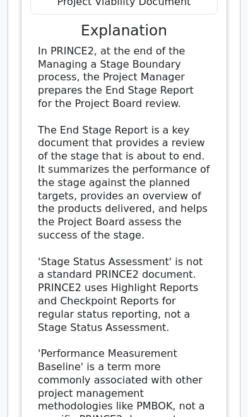
scroll to position [18684, 0]
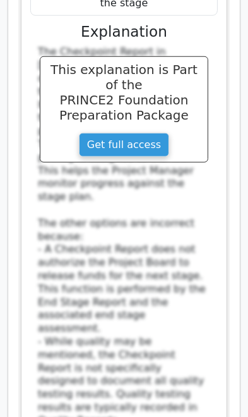
scroll to position [19721, 0]
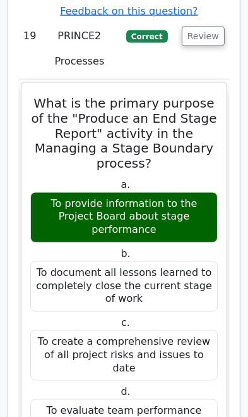
scroll to position [20371, 0]
